Goal: Find specific page/section: Find specific page/section

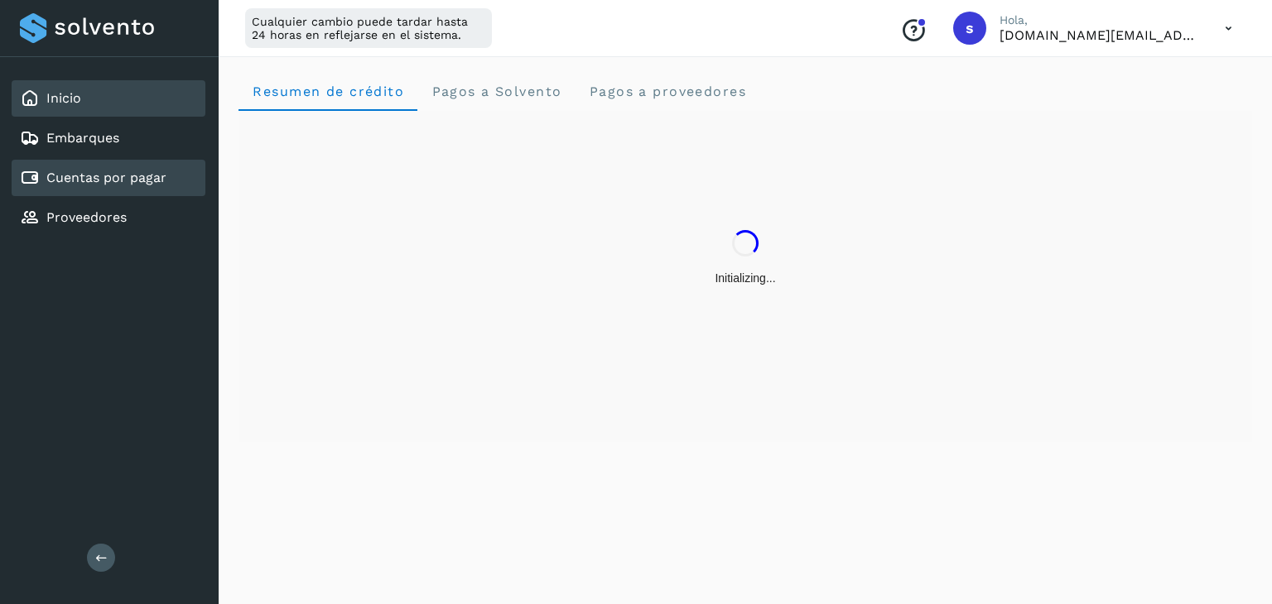
click at [139, 172] on link "Cuentas por pagar" at bounding box center [106, 178] width 120 height 16
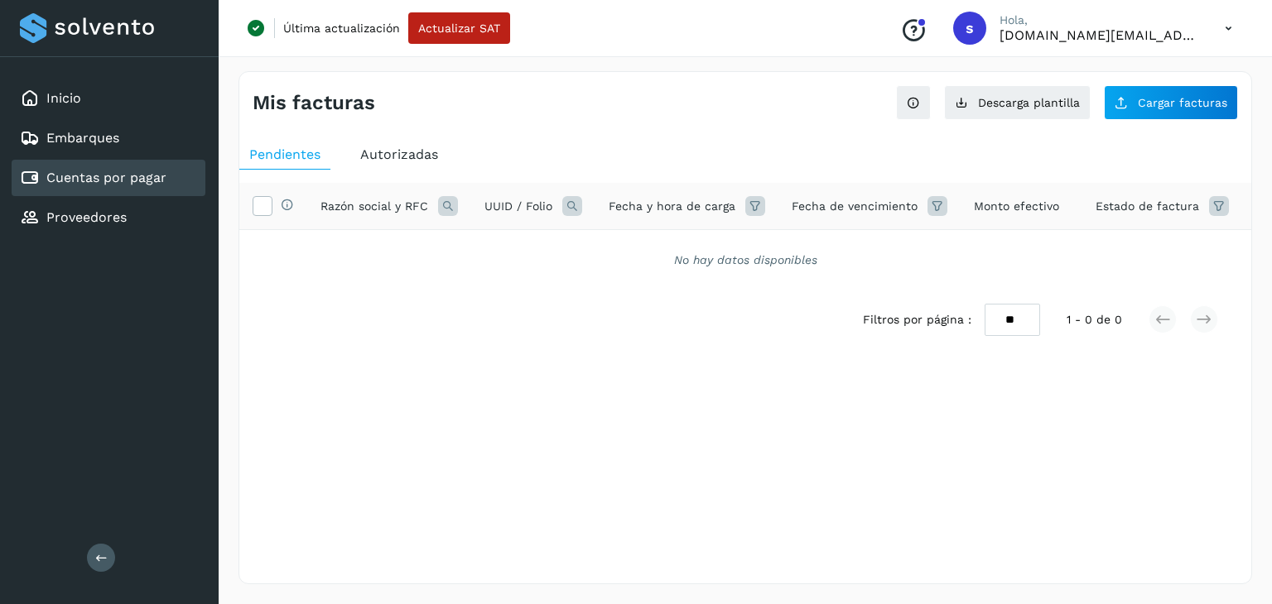
click at [359, 133] on div "Pendientes Autorizadas Selecciona todas las facturas disponibles para autorizac…" at bounding box center [745, 271] width 1012 height 277
click at [369, 147] on span "Autorizadas" at bounding box center [399, 155] width 78 height 16
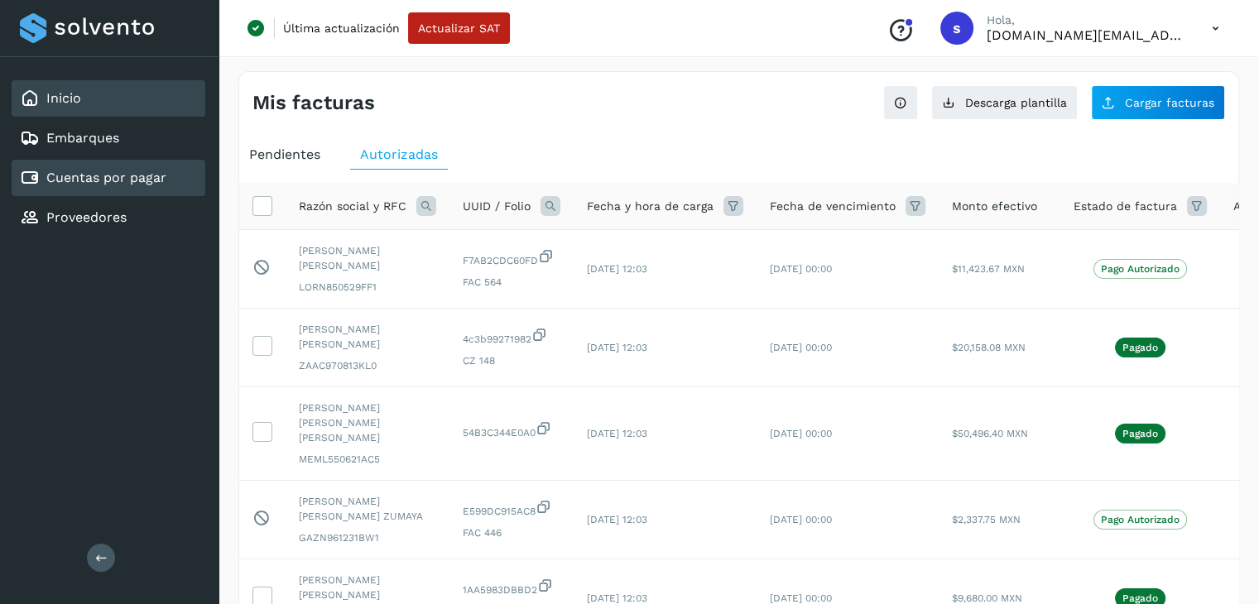
click at [46, 89] on div "Inicio" at bounding box center [50, 99] width 61 height 20
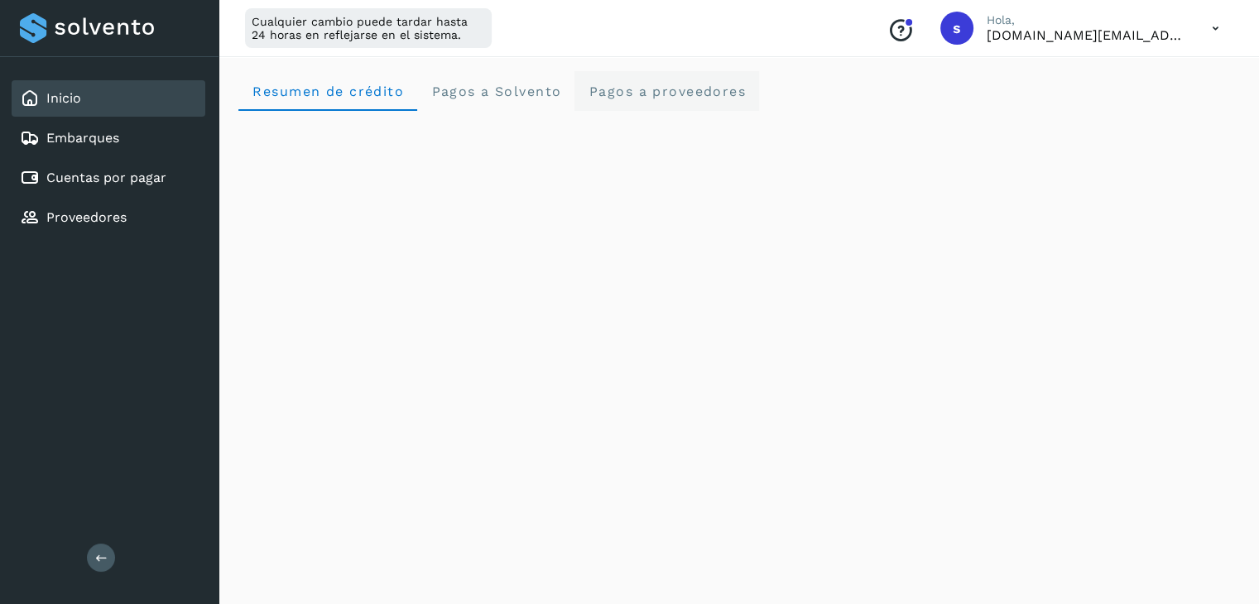
click at [669, 89] on span "Pagos a proveedores" at bounding box center [667, 92] width 158 height 16
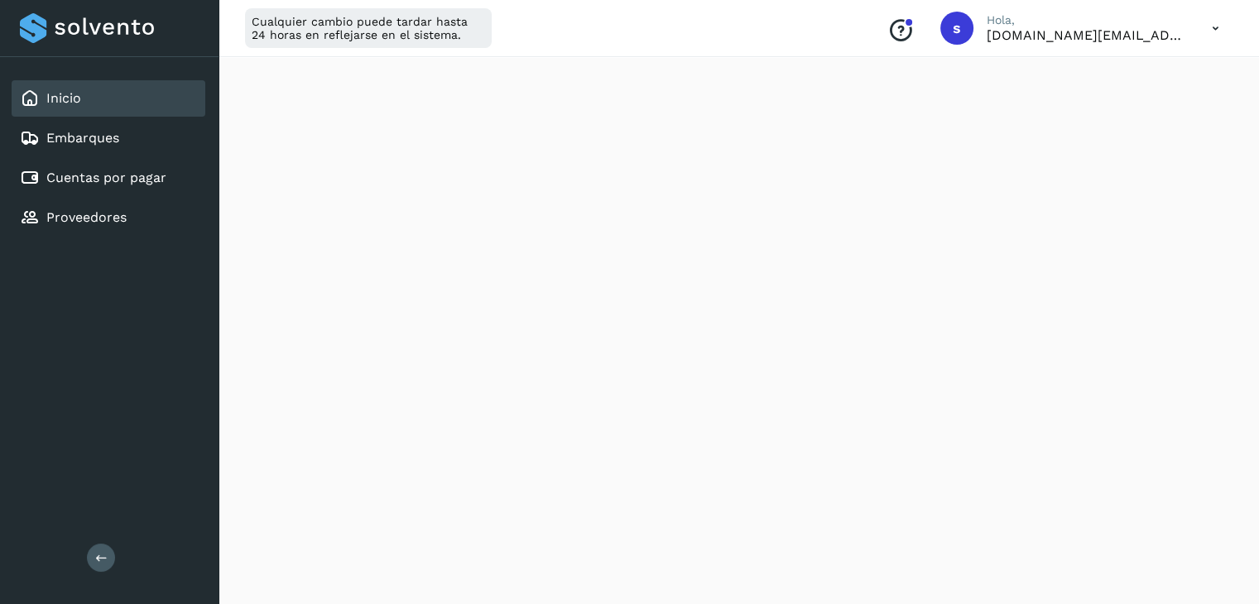
scroll to position [603, 0]
